Goal: Complete application form

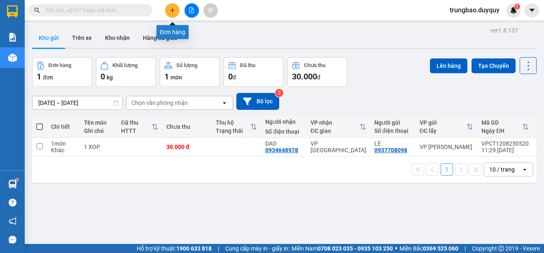
click at [173, 13] on icon "plus" at bounding box center [173, 10] width 6 height 6
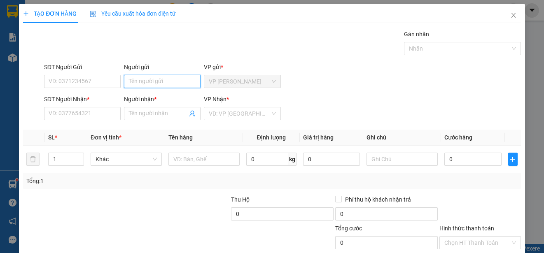
click at [155, 82] on input "Người gửi" at bounding box center [162, 81] width 77 height 13
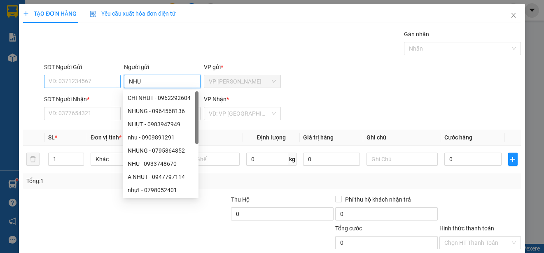
type input "NHU"
click at [91, 81] on input "SĐT Người Gửi" at bounding box center [82, 81] width 77 height 13
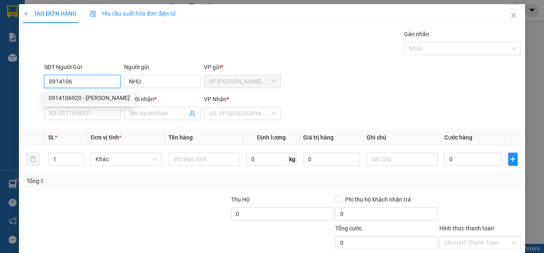
click at [101, 96] on div "0914106920 - [PERSON_NAME]" at bounding box center [89, 98] width 81 height 9
type input "0914106920"
type input "0772642566"
type input "LUAN"
type input "70.000"
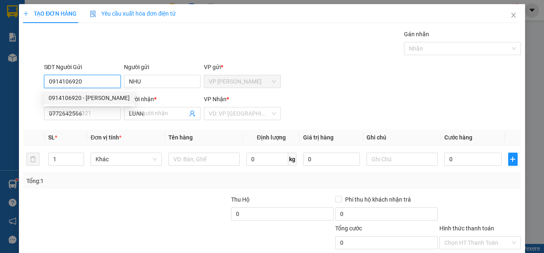
type input "70.000"
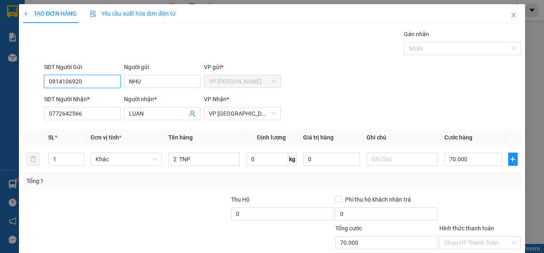
scroll to position [52, 0]
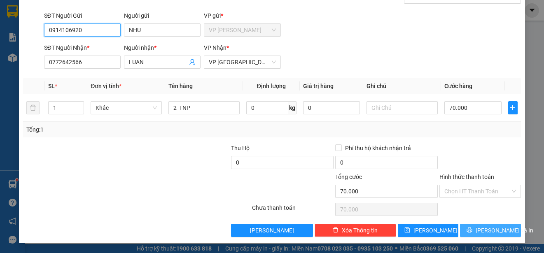
type input "0914106920"
click at [485, 232] on span "[PERSON_NAME] và In" at bounding box center [505, 230] width 58 height 9
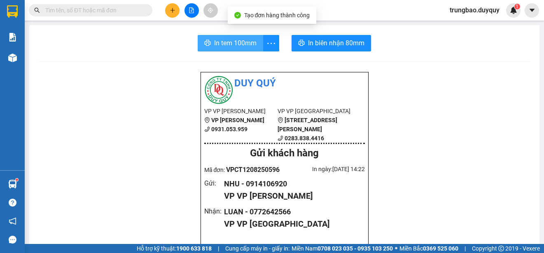
click at [222, 45] on span "In tem 100mm" at bounding box center [235, 43] width 42 height 10
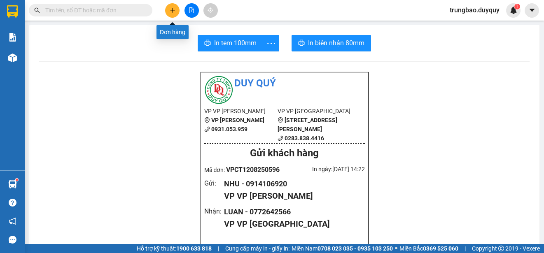
click at [173, 13] on button at bounding box center [172, 10] width 14 height 14
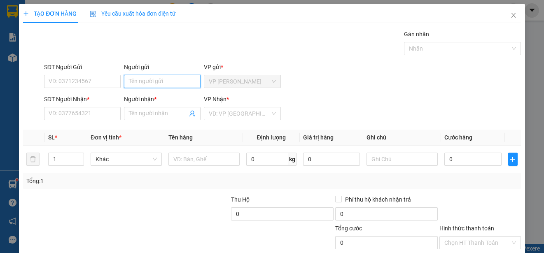
click at [186, 83] on input "Người gửi" at bounding box center [162, 81] width 77 height 13
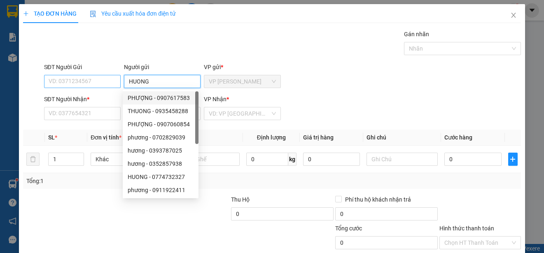
type input "HUONG"
click at [103, 80] on input "SĐT Người Gửi" at bounding box center [82, 81] width 77 height 13
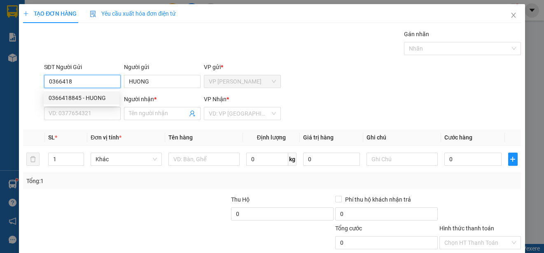
drag, startPoint x: 111, startPoint y: 93, endPoint x: 102, endPoint y: 96, distance: 10.0
click at [108, 93] on div "0366418845 - HUONG" at bounding box center [82, 97] width 76 height 13
type input "0366418845"
type input "0985102880"
type input "HUE"
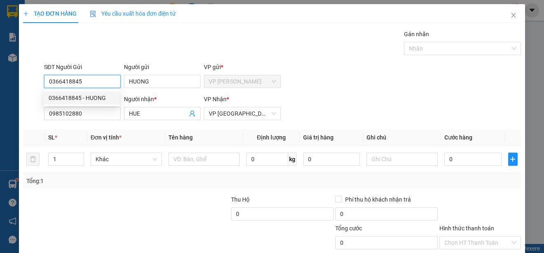
type input "30.000"
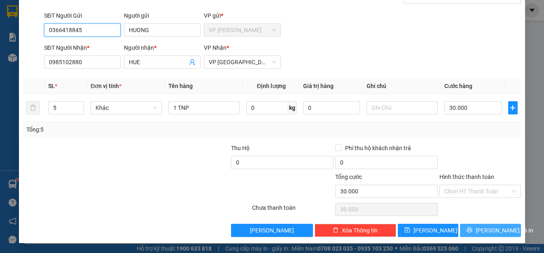
type input "0366418845"
click at [502, 232] on button "[PERSON_NAME] và In" at bounding box center [490, 230] width 61 height 13
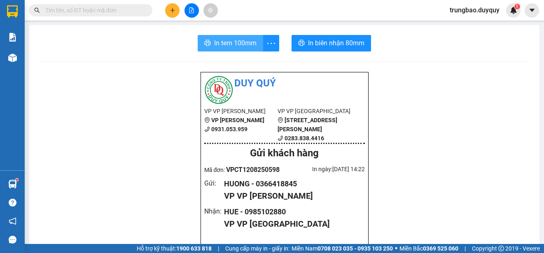
click at [234, 41] on span "In tem 100mm" at bounding box center [235, 43] width 42 height 10
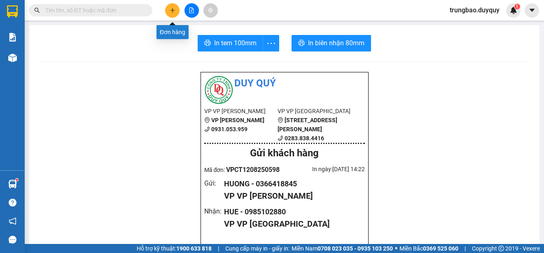
click at [175, 10] on icon "plus" at bounding box center [173, 10] width 6 height 6
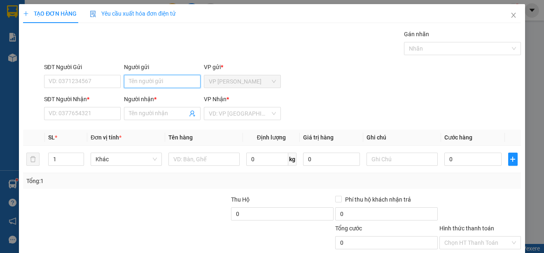
click at [181, 78] on input "Người gửi" at bounding box center [162, 81] width 77 height 13
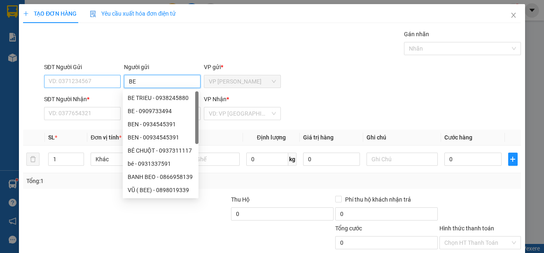
type input "BE"
click at [113, 81] on input "SĐT Người Gửi" at bounding box center [82, 81] width 77 height 13
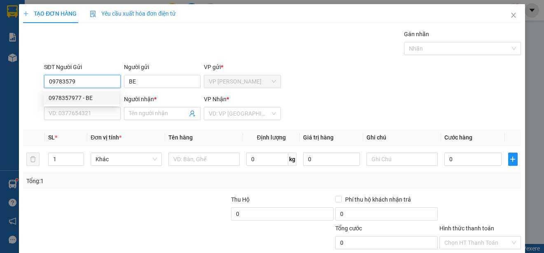
click at [101, 96] on div "0978357977 - BE" at bounding box center [82, 98] width 66 height 9
type input "0978357977"
type input "0963737327"
type input "TRƯỜNG KHA"
type input "25.000"
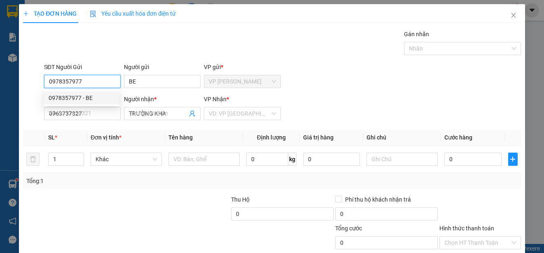
type input "25.000"
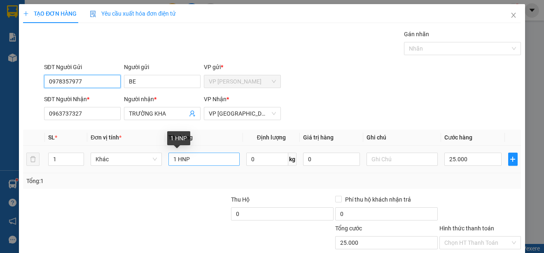
type input "0978357977"
click at [192, 159] on input "1 HNP" at bounding box center [204, 159] width 71 height 13
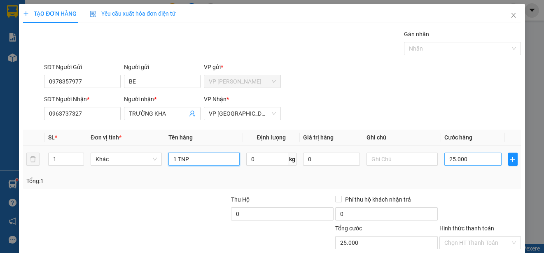
type input "1 TNP"
click at [445, 161] on input "25.000" at bounding box center [473, 159] width 57 height 13
type input "0"
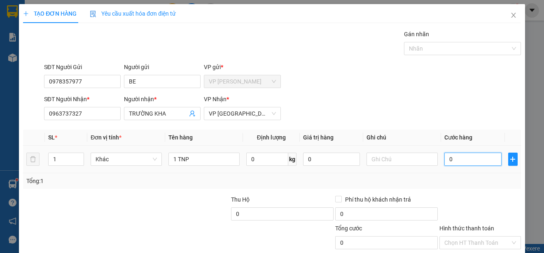
click at [445, 161] on input "0" at bounding box center [473, 159] width 57 height 13
type input "30"
type input "300"
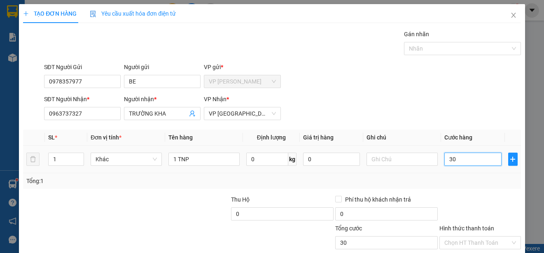
type input "300"
type input "3.000"
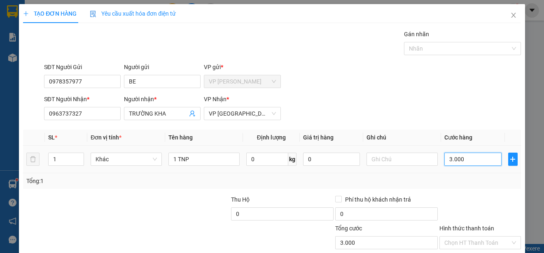
type input "30.000"
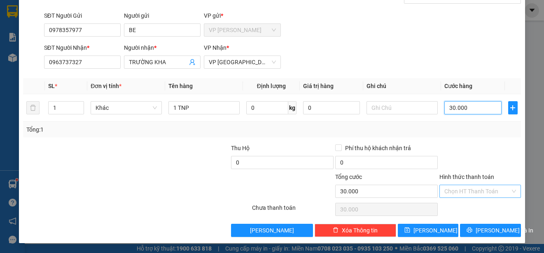
type input "30.000"
click at [488, 191] on input "Hình thức thanh toán" at bounding box center [478, 191] width 66 height 12
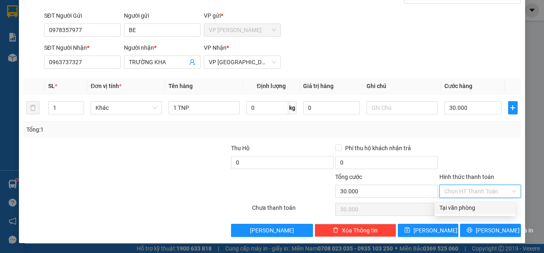
click at [480, 206] on div "Tại văn phòng" at bounding box center [475, 208] width 71 height 9
type input "0"
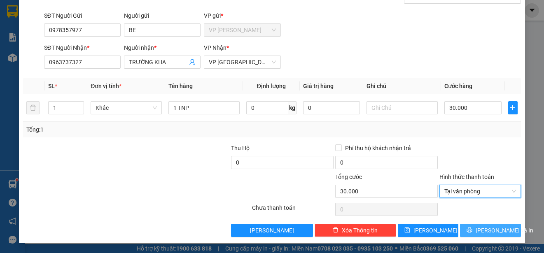
click at [490, 232] on span "[PERSON_NAME] và In" at bounding box center [505, 230] width 58 height 9
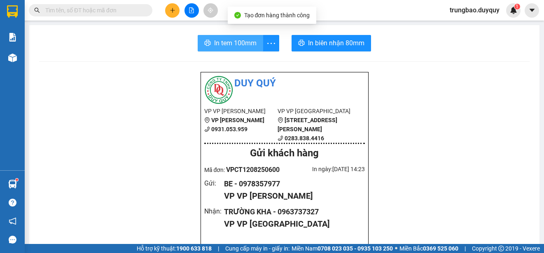
click at [240, 44] on span "In tem 100mm" at bounding box center [235, 43] width 42 height 10
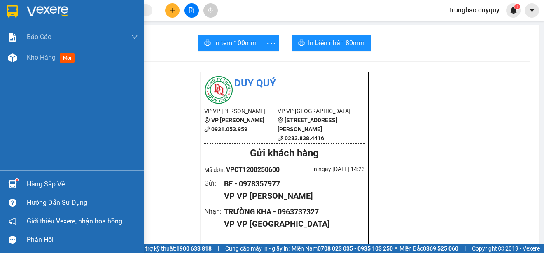
click at [12, 10] on img at bounding box center [12, 11] width 11 height 12
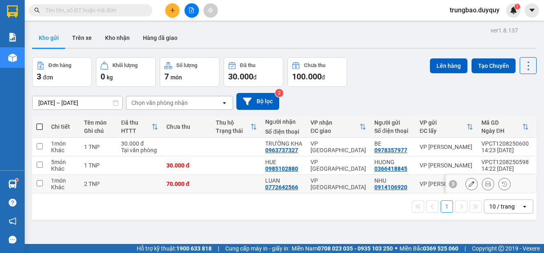
click at [40, 185] on input "checkbox" at bounding box center [40, 183] width 6 height 6
checkbox input "true"
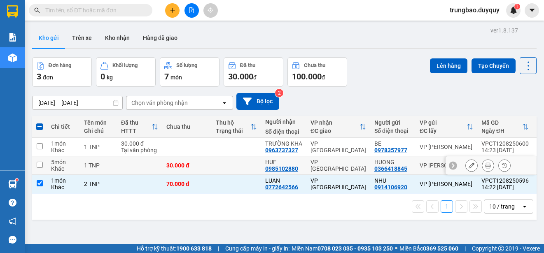
click at [39, 164] on input "checkbox" at bounding box center [40, 165] width 6 height 6
checkbox input "true"
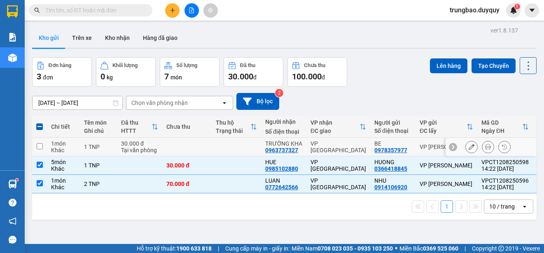
click at [40, 146] on input "checkbox" at bounding box center [40, 146] width 6 height 6
checkbox input "true"
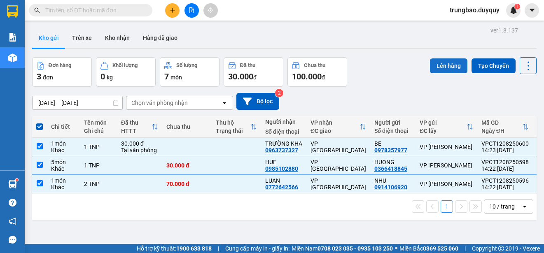
click at [443, 67] on button "Lên hàng" at bounding box center [448, 66] width 37 height 15
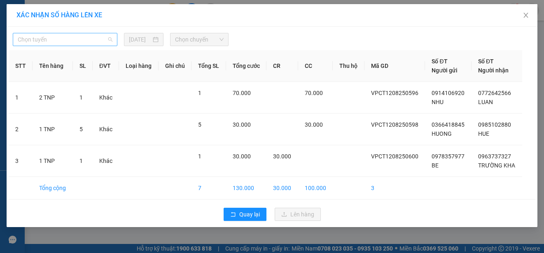
click at [90, 37] on span "Chọn tuyến" at bounding box center [65, 39] width 95 height 12
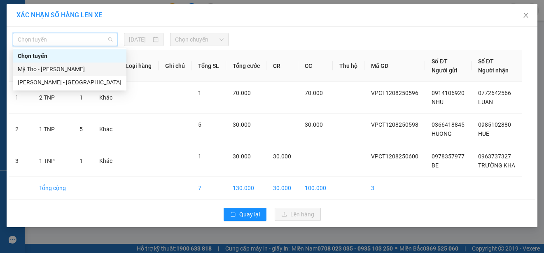
click at [91, 68] on div "Mỹ Tho - [PERSON_NAME]" at bounding box center [70, 69] width 104 height 9
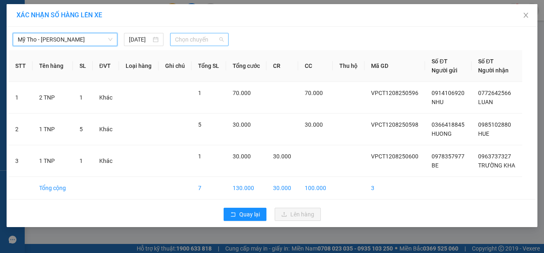
click at [199, 39] on span "Chọn chuyến" at bounding box center [199, 39] width 48 height 12
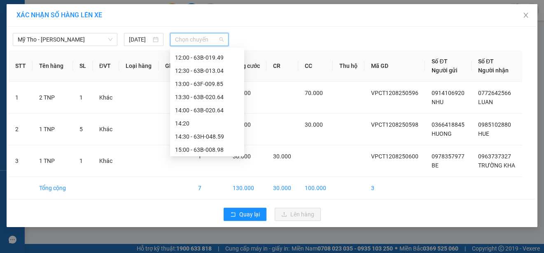
scroll to position [330, 0]
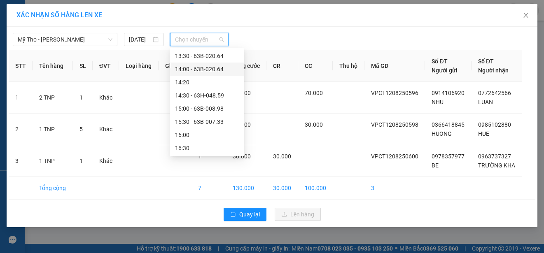
click at [218, 66] on div "14:00 - 63B-020.64" at bounding box center [207, 69] width 64 height 9
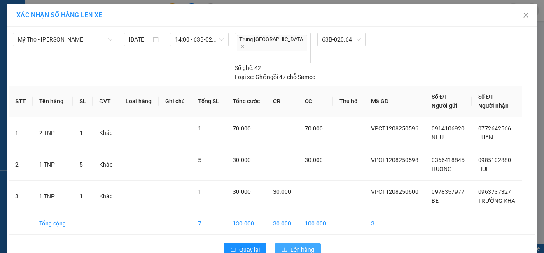
click at [302, 246] on span "Lên hàng" at bounding box center [302, 250] width 24 height 9
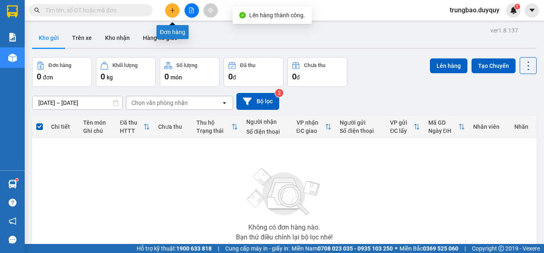
click at [175, 10] on icon "plus" at bounding box center [173, 10] width 6 height 6
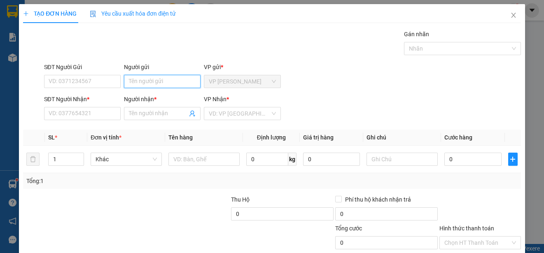
click at [167, 82] on input "Người gửi" at bounding box center [162, 81] width 77 height 13
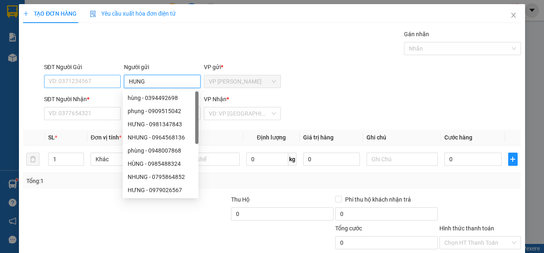
type input "HUNG"
click at [94, 83] on input "SĐT Người Gửi" at bounding box center [82, 81] width 77 height 13
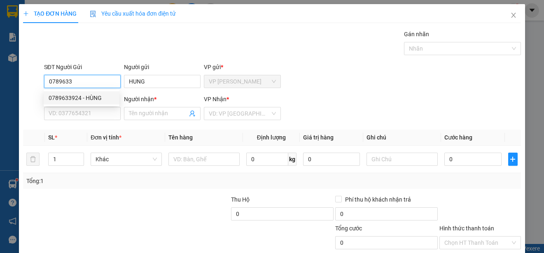
click at [105, 96] on div "0789633924 - HÙNG" at bounding box center [82, 98] width 66 height 9
type input "0789633924"
type input "HÙNG"
type input "0909398428"
type input "SANG"
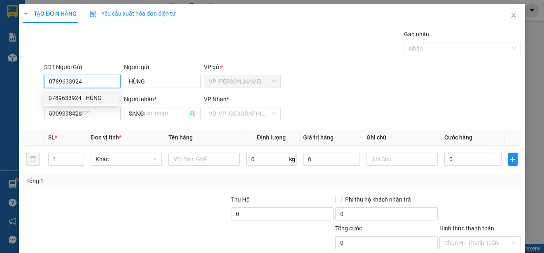
type input "20.000"
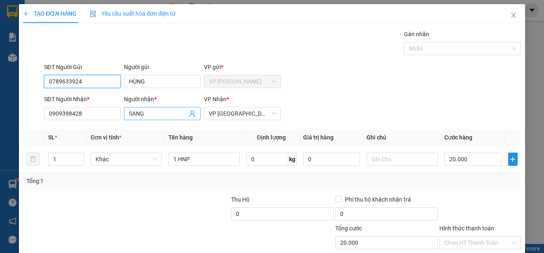
type input "0789633924"
click at [150, 115] on input "SANG" at bounding box center [158, 113] width 59 height 9
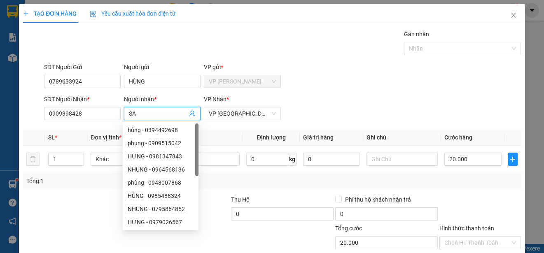
type input "S"
type input "GIAU"
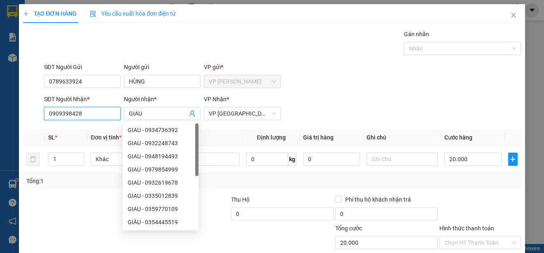
click at [108, 112] on input "0909398428" at bounding box center [82, 113] width 77 height 13
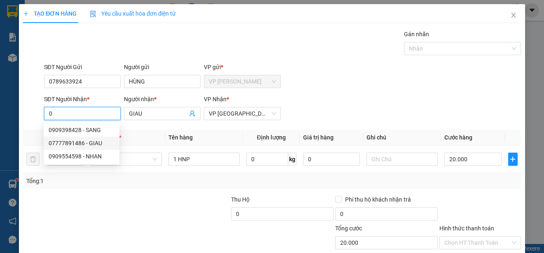
click at [98, 141] on div "07777891486 - GIAU" at bounding box center [82, 143] width 66 height 9
type input "07777891486"
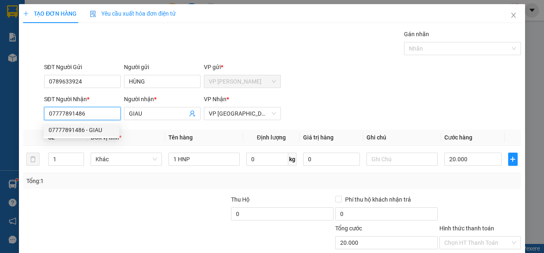
type input "25.000"
click at [66, 113] on input "07777891486" at bounding box center [82, 113] width 77 height 13
click at [86, 113] on input "0777791486" at bounding box center [82, 113] width 77 height 13
click at [89, 111] on input "077791486" at bounding box center [82, 113] width 77 height 13
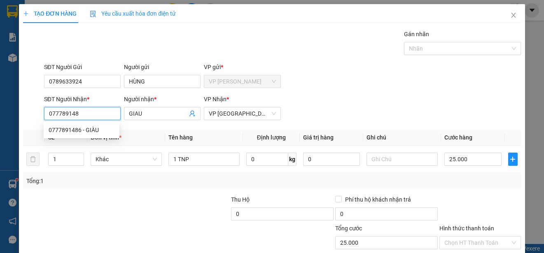
type input "0777891486"
click at [98, 129] on div "0777891486 - GIÀU" at bounding box center [82, 130] width 66 height 9
type input "GIÀU"
type input "70.000"
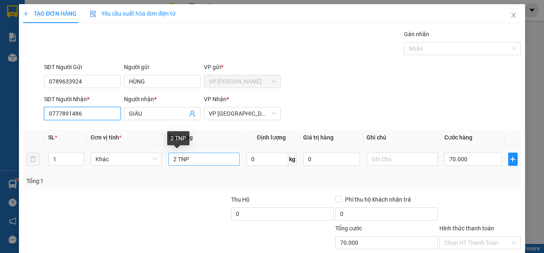
type input "0777891486"
click at [174, 159] on input "2 TNP" at bounding box center [204, 159] width 71 height 13
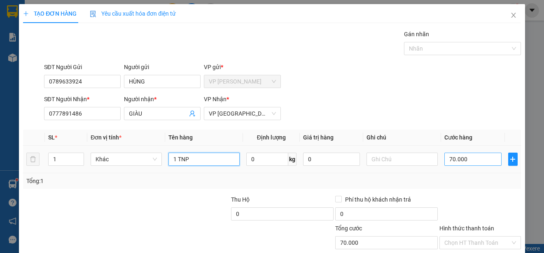
type input "1 TNP"
type input "0"
click at [445, 158] on input "0" at bounding box center [473, 159] width 57 height 13
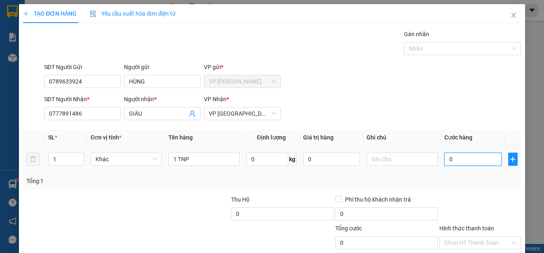
type input "30"
type input "300"
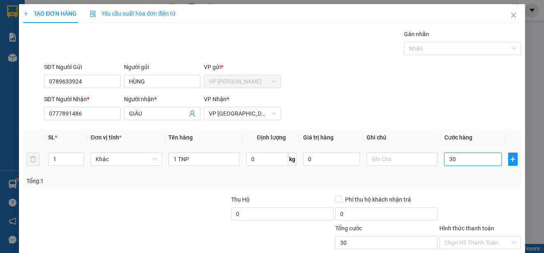
type input "300"
type input "3.000"
type input "30.000"
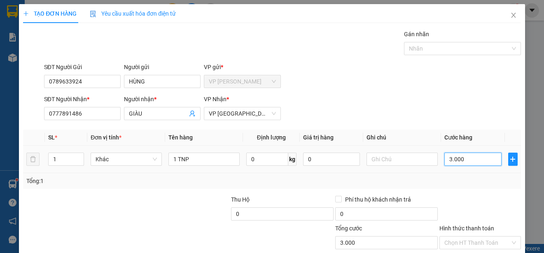
type input "30.000"
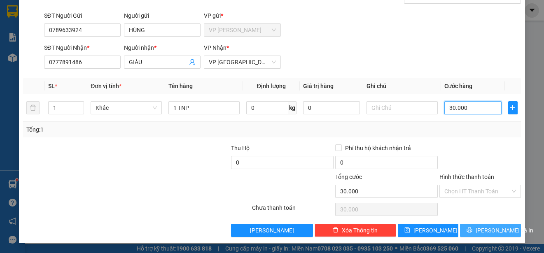
type input "30.000"
click at [494, 229] on span "[PERSON_NAME] và In" at bounding box center [505, 230] width 58 height 9
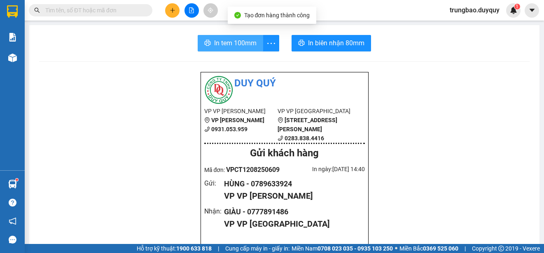
click at [248, 44] on span "In tem 100mm" at bounding box center [235, 43] width 42 height 10
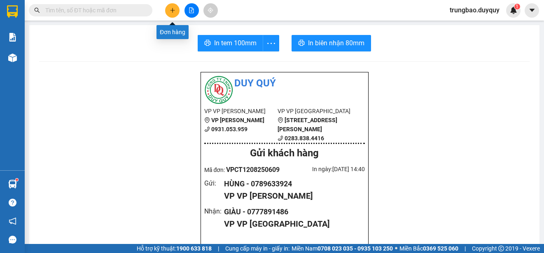
click at [174, 12] on icon "plus" at bounding box center [173, 10] width 6 height 6
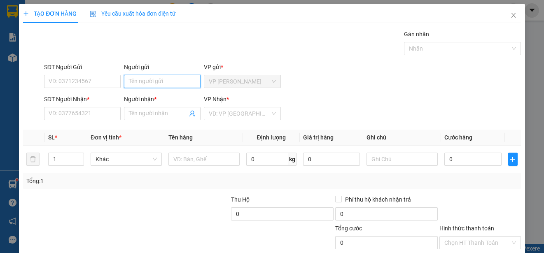
click at [169, 81] on input "Người gửi" at bounding box center [162, 81] width 77 height 13
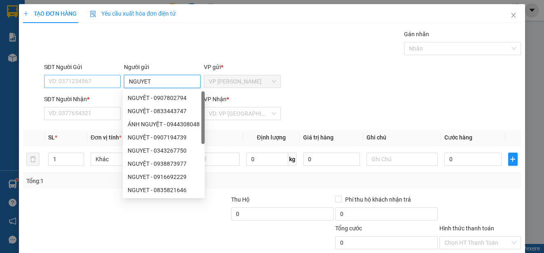
type input "NGUYET"
click at [103, 82] on input "SĐT Người Gửi" at bounding box center [82, 81] width 77 height 13
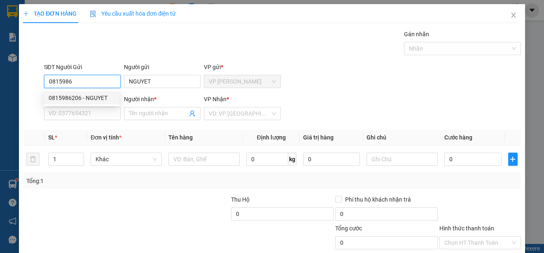
click at [107, 97] on div "0815986206 - NGUYET" at bounding box center [82, 98] width 66 height 9
type input "0815986206"
type input "0939089313"
type input "TRAM"
type input "20.000"
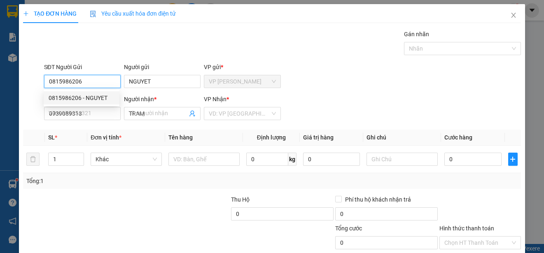
type input "20.000"
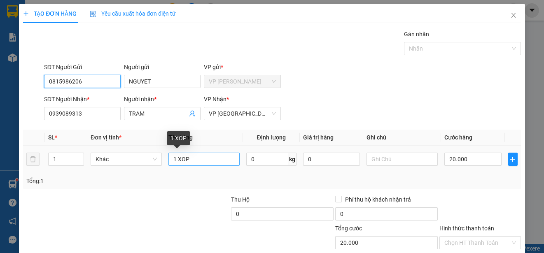
type input "0815986206"
click at [197, 160] on input "1 XOP" at bounding box center [204, 159] width 71 height 13
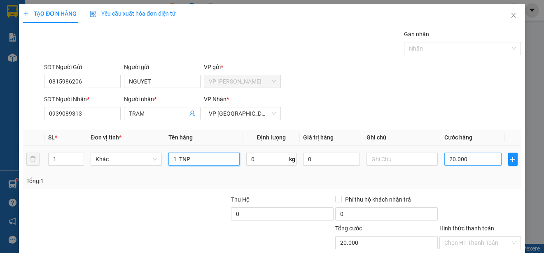
type input "1 TNP"
click at [445, 159] on input "20.000" at bounding box center [473, 159] width 57 height 13
type input "0"
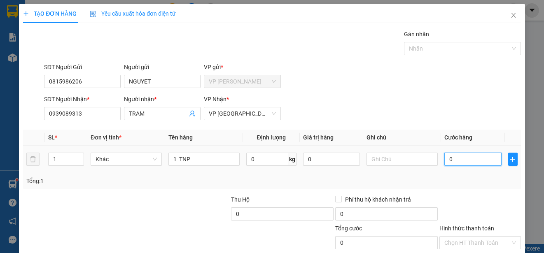
click at [445, 159] on input "0" at bounding box center [473, 159] width 57 height 13
type input "20"
type input "250"
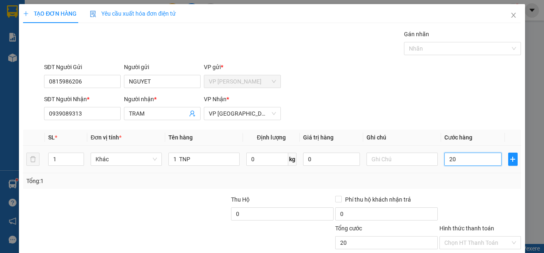
type input "250"
type input "2.500"
type input "25.000"
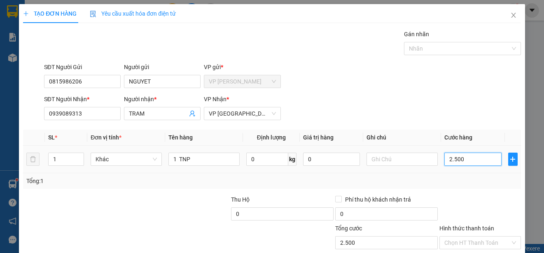
type input "25.000"
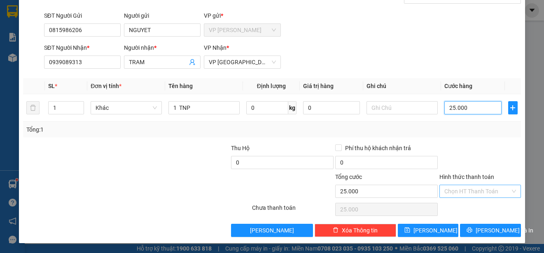
type input "25.000"
click at [485, 193] on input "Hình thức thanh toán" at bounding box center [478, 191] width 66 height 12
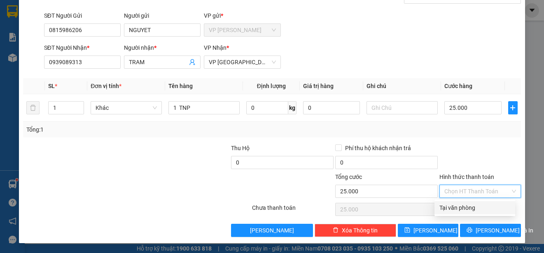
click at [483, 206] on div "Tại văn phòng" at bounding box center [475, 208] width 71 height 9
type input "0"
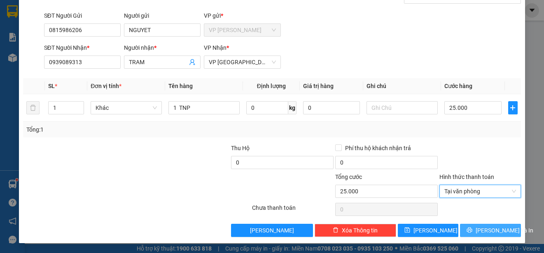
click at [496, 231] on span "[PERSON_NAME] và In" at bounding box center [505, 230] width 58 height 9
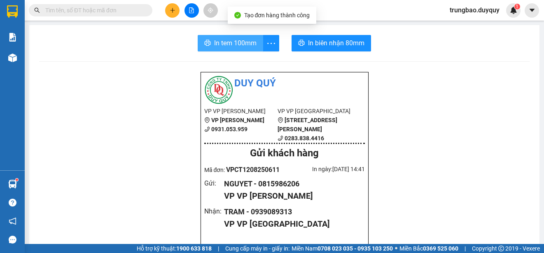
click at [233, 38] on span "In tem 100mm" at bounding box center [235, 43] width 42 height 10
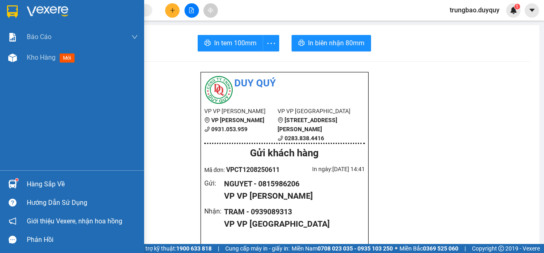
click at [12, 12] on img at bounding box center [12, 11] width 11 height 12
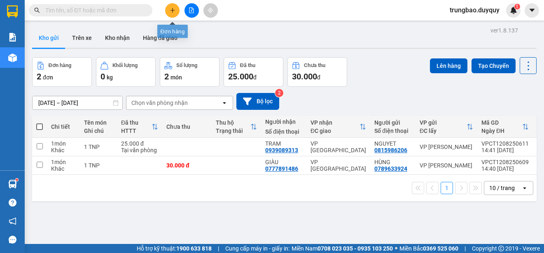
click at [177, 9] on button at bounding box center [172, 10] width 14 height 14
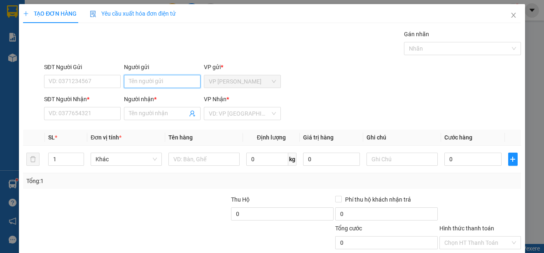
click at [187, 82] on input "Người gửi" at bounding box center [162, 81] width 77 height 13
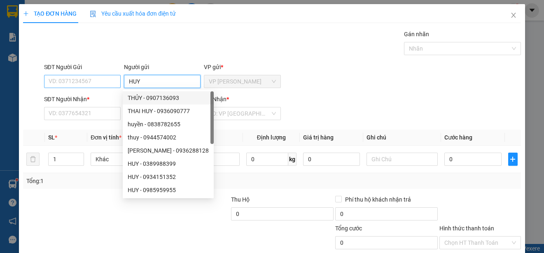
type input "HUY"
click at [105, 82] on input "SĐT Người Gửi" at bounding box center [82, 81] width 77 height 13
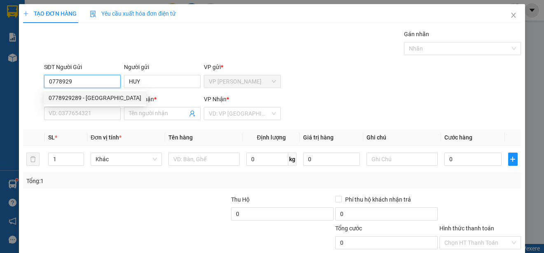
click at [99, 96] on div "0778929289 - [GEOGRAPHIC_DATA]" at bounding box center [95, 98] width 93 height 9
type input "0778929289"
type input "0388618522"
type input "D.ANH"
type input "20.000"
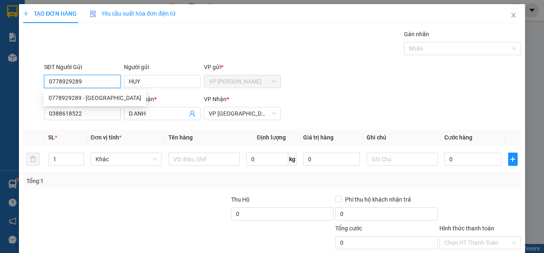
type input "20.000"
type input "0778929289"
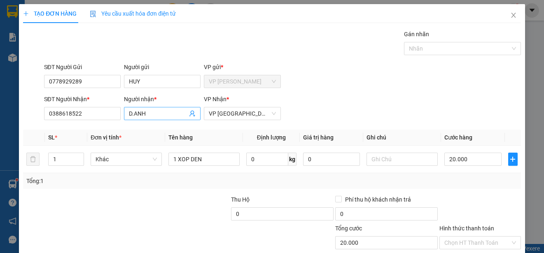
click at [157, 112] on input "D.ANH" at bounding box center [158, 113] width 59 height 9
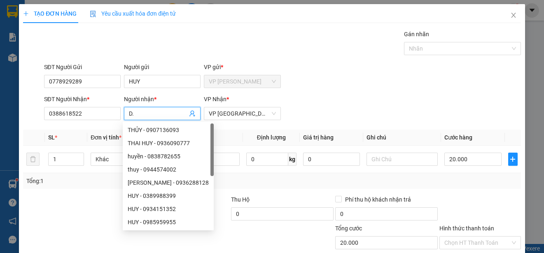
type input "D"
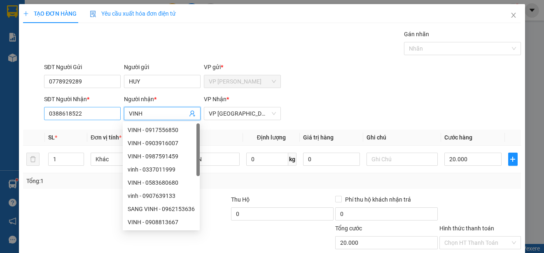
type input "VINH"
click at [101, 113] on input "0388618522" at bounding box center [82, 113] width 77 height 13
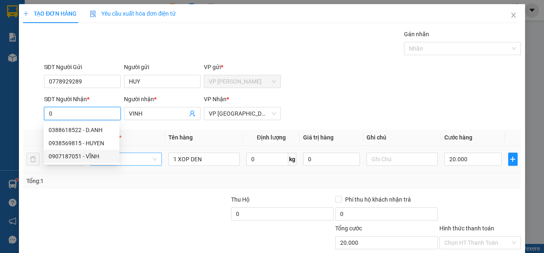
click at [92, 155] on div "0907187051 - VĨNH" at bounding box center [82, 156] width 66 height 9
type input "0907187051"
type input "VĨNH"
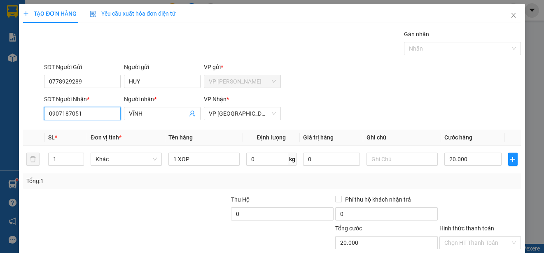
scroll to position [52, 0]
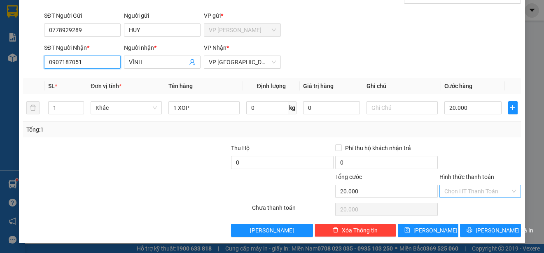
type input "0907187051"
click at [478, 192] on input "Hình thức thanh toán" at bounding box center [478, 191] width 66 height 12
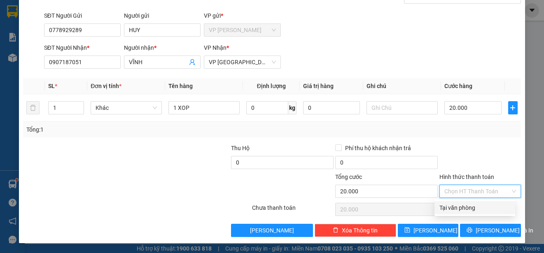
click at [475, 211] on div "Tại văn phòng" at bounding box center [475, 208] width 71 height 9
type input "0"
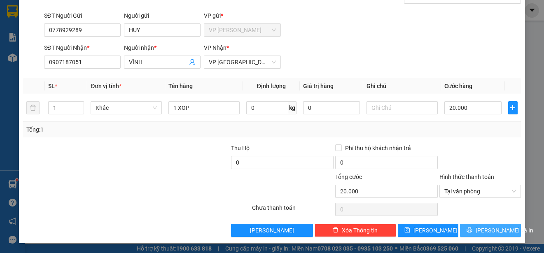
click at [479, 227] on span "[PERSON_NAME] và In" at bounding box center [505, 230] width 58 height 9
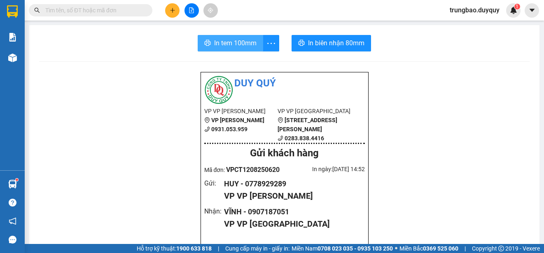
click at [243, 46] on span "In tem 100mm" at bounding box center [235, 43] width 42 height 10
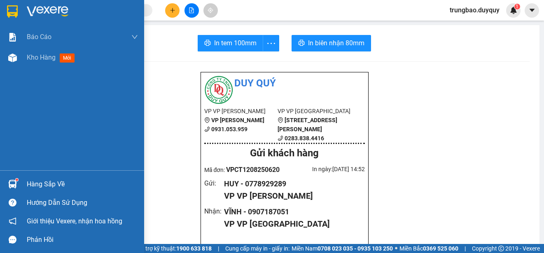
click at [14, 11] on img at bounding box center [12, 11] width 11 height 12
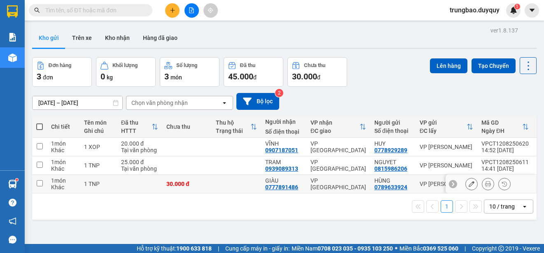
click at [39, 184] on input "checkbox" at bounding box center [40, 183] width 6 height 6
checkbox input "true"
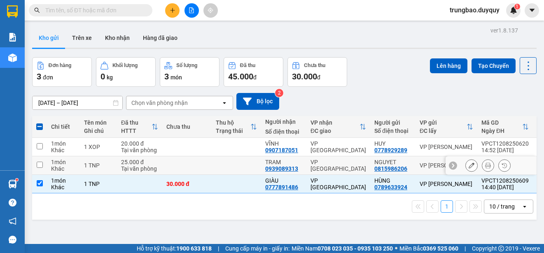
click at [40, 164] on input "checkbox" at bounding box center [40, 165] width 6 height 6
checkbox input "true"
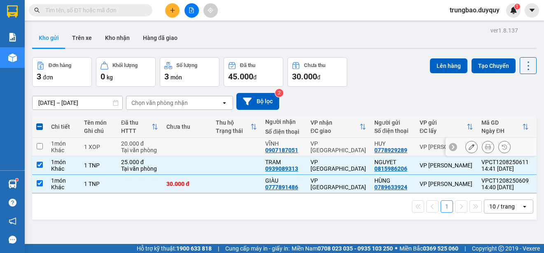
click at [40, 146] on input "checkbox" at bounding box center [40, 146] width 6 height 6
checkbox input "true"
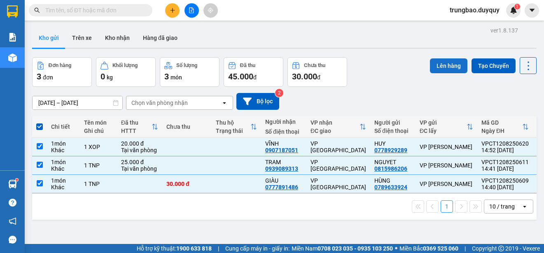
click at [449, 65] on button "Lên hàng" at bounding box center [448, 66] width 37 height 15
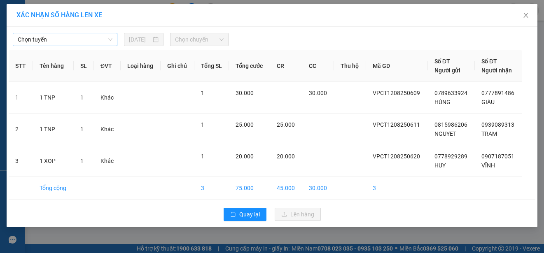
click at [94, 40] on span "Chọn tuyến" at bounding box center [65, 39] width 95 height 12
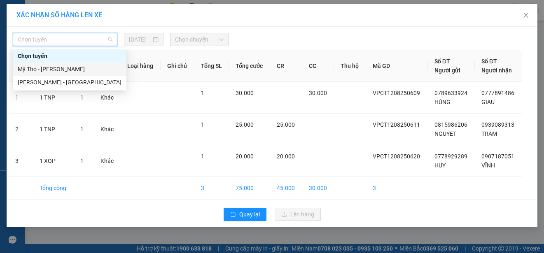
click at [94, 69] on div "Mỹ Tho - [PERSON_NAME]" at bounding box center [70, 69] width 104 height 9
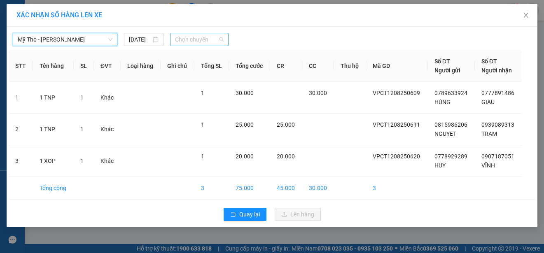
click at [211, 40] on span "Chọn chuyến" at bounding box center [199, 39] width 48 height 12
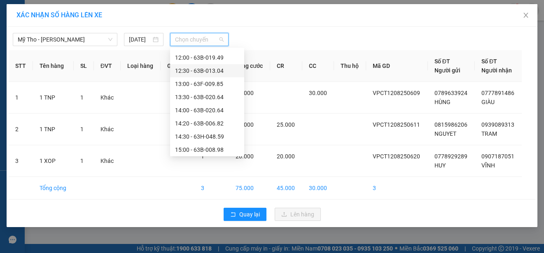
scroll to position [330, 0]
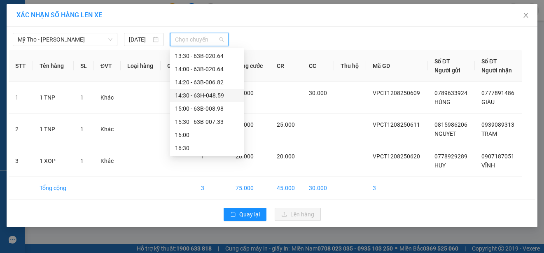
click at [220, 93] on div "14:30 - 63H-048.59" at bounding box center [207, 95] width 64 height 9
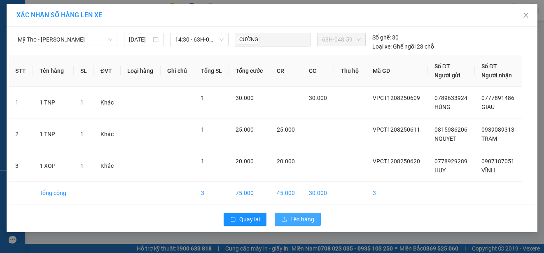
click at [302, 218] on span "Lên hàng" at bounding box center [302, 219] width 24 height 9
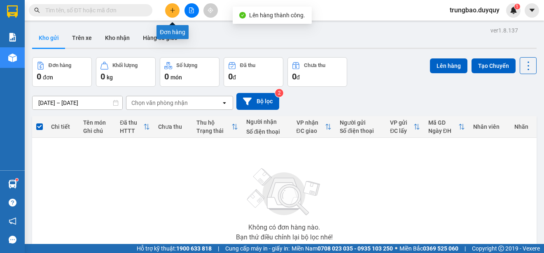
click at [171, 13] on button at bounding box center [172, 10] width 14 height 14
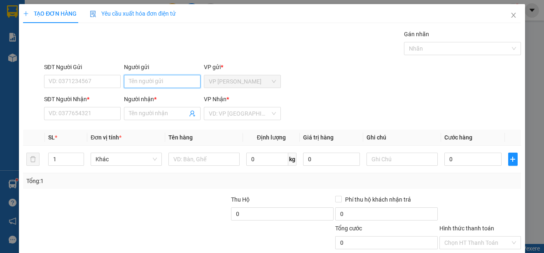
click at [173, 80] on input "Người gửi" at bounding box center [162, 81] width 77 height 13
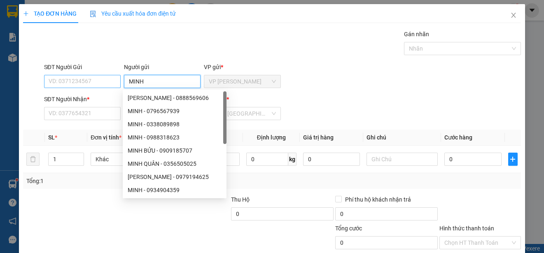
type input "MINH"
click at [102, 83] on input "SĐT Người Gửi" at bounding box center [82, 81] width 77 height 13
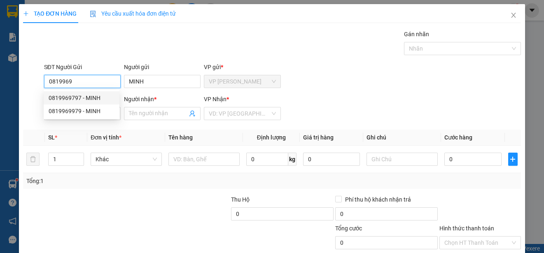
click at [94, 97] on div "0819969797 - MINH" at bounding box center [82, 98] width 66 height 9
type input "0819969797"
type input "0909436519"
type input "ANH TY"
type input "20.000"
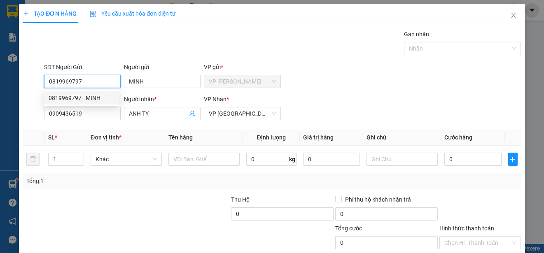
type input "20.000"
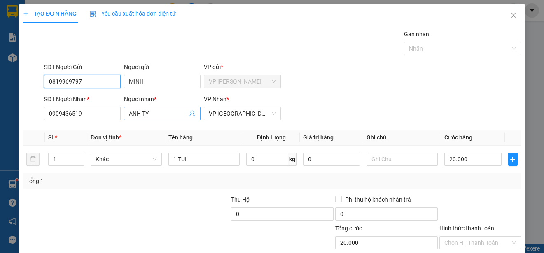
type input "0819969797"
click at [167, 114] on input "ANH TY" at bounding box center [158, 113] width 59 height 9
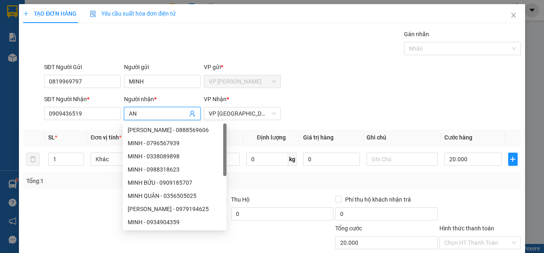
type input "A"
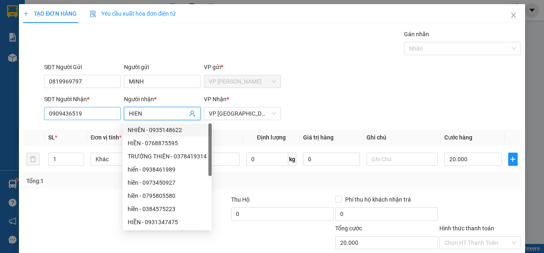
type input "HIEN"
click at [96, 112] on input "0909436519" at bounding box center [82, 113] width 77 height 13
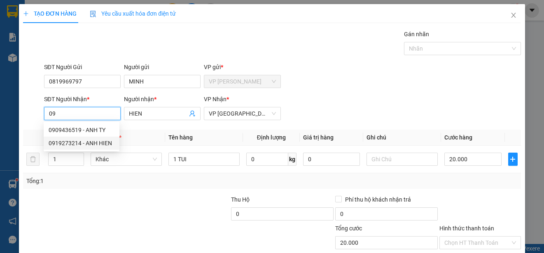
click at [109, 142] on div "0919273214 - ANH HIEN" at bounding box center [82, 143] width 66 height 9
type input "0919273214"
type input "ANH HIEN"
type input "15.000"
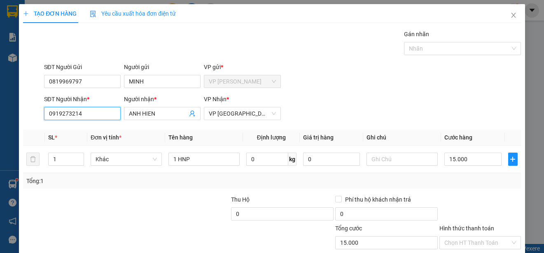
scroll to position [52, 0]
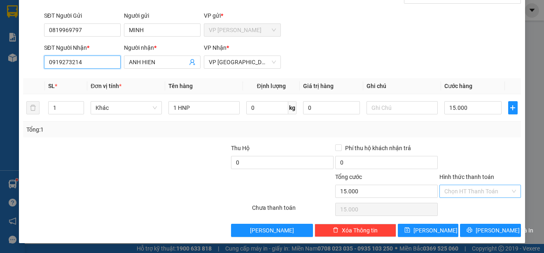
type input "0919273214"
click at [482, 189] on input "Hình thức thanh toán" at bounding box center [478, 191] width 66 height 12
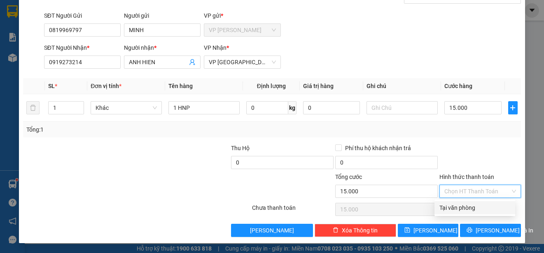
click at [486, 208] on div "Tại văn phòng" at bounding box center [475, 208] width 71 height 9
type input "0"
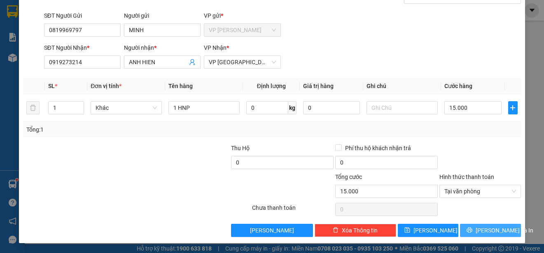
click at [485, 230] on span "[PERSON_NAME] và In" at bounding box center [505, 230] width 58 height 9
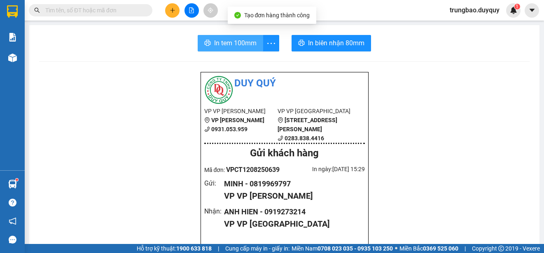
click at [231, 42] on span "In tem 100mm" at bounding box center [235, 43] width 42 height 10
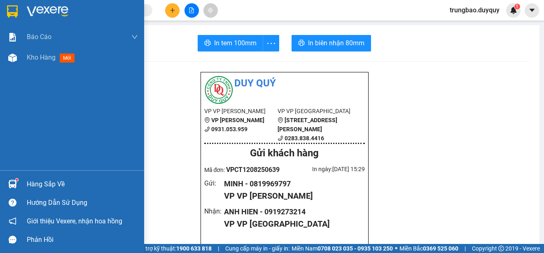
click at [13, 11] on img at bounding box center [12, 11] width 11 height 12
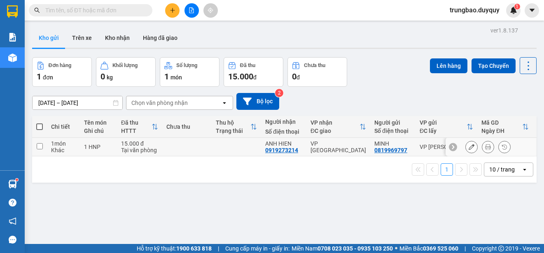
click at [40, 146] on input "checkbox" at bounding box center [40, 146] width 6 height 6
checkbox input "true"
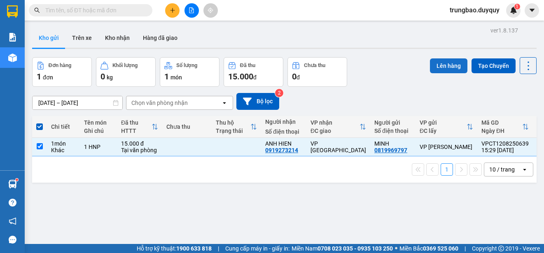
click at [442, 63] on button "Lên hàng" at bounding box center [448, 66] width 37 height 15
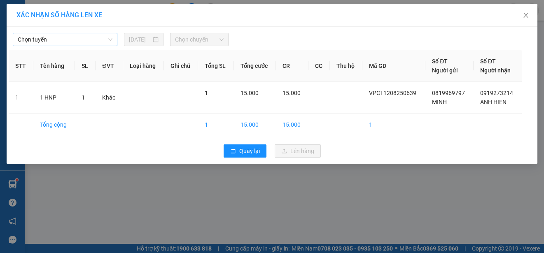
click at [89, 39] on span "Chọn tuyến" at bounding box center [65, 39] width 95 height 12
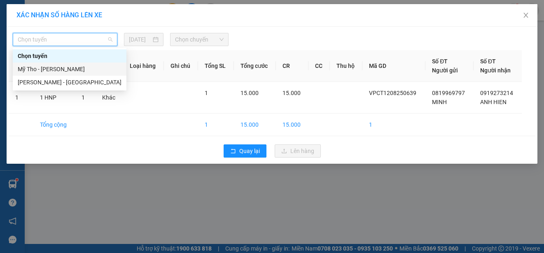
click at [82, 68] on div "Mỹ Tho - [PERSON_NAME]" at bounding box center [70, 69] width 104 height 9
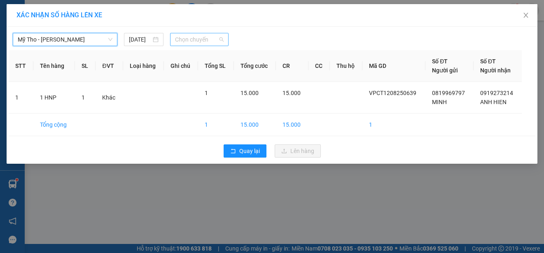
click at [195, 39] on span "Chọn chuyến" at bounding box center [199, 39] width 48 height 12
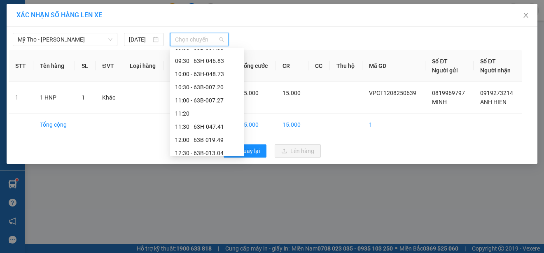
scroll to position [330, 0]
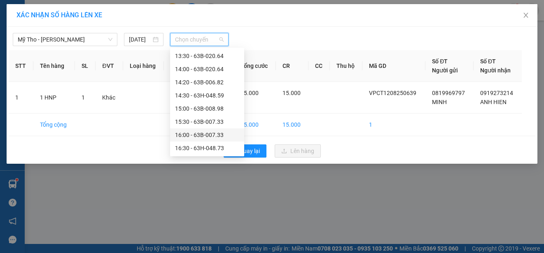
click at [219, 133] on div "16:00 - 63B-007.33" at bounding box center [207, 135] width 64 height 9
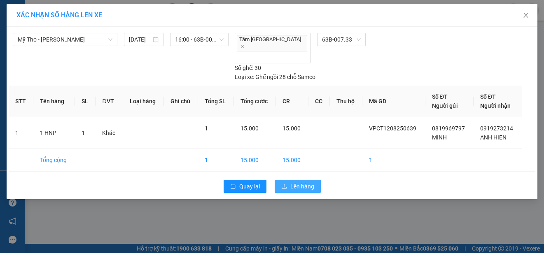
click at [286, 180] on button "Lên hàng" at bounding box center [298, 186] width 46 height 13
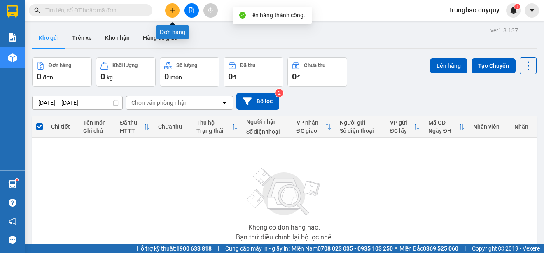
click at [170, 10] on icon "plus" at bounding box center [173, 10] width 6 height 6
